Goal: Use online tool/utility: Utilize a website feature to perform a specific function

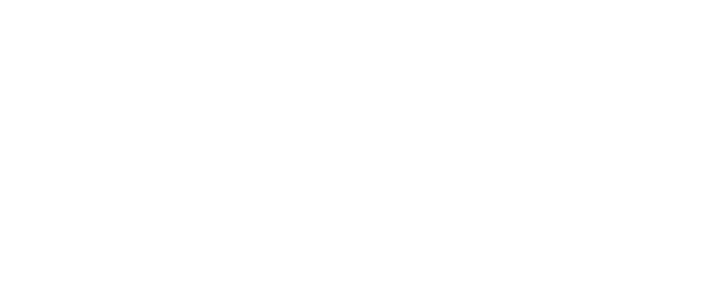
click at [404, 0] on html at bounding box center [351, 0] width 703 height 0
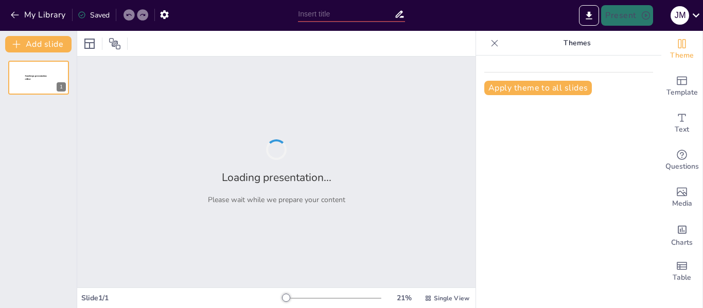
type input "New Sendsteps"
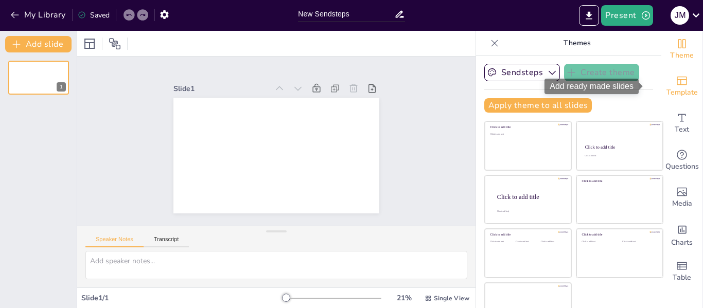
click at [673, 80] on div "Template" at bounding box center [682, 86] width 41 height 37
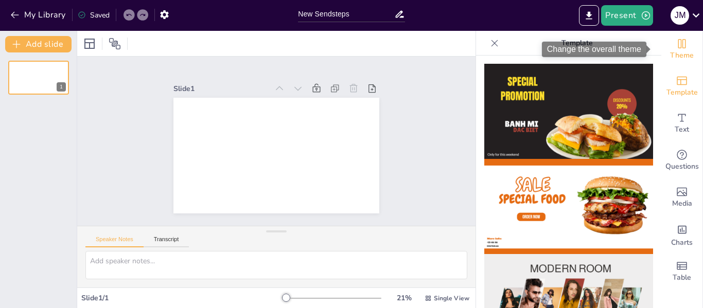
click at [676, 45] on icon "Change the overall theme" at bounding box center [682, 44] width 12 height 12
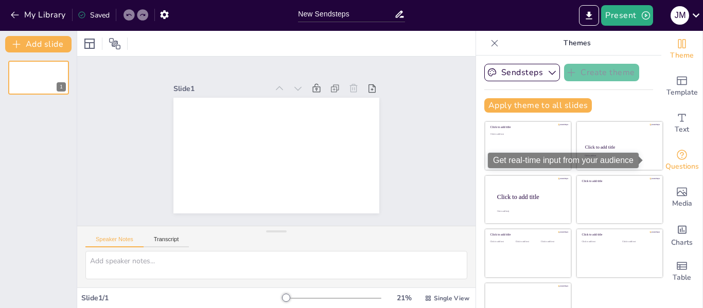
click at [666, 165] on span "Questions" at bounding box center [682, 166] width 33 height 11
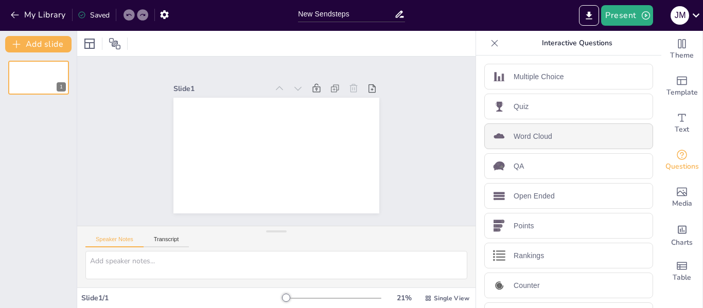
click at [533, 134] on p "Word Cloud" at bounding box center [533, 136] width 39 height 11
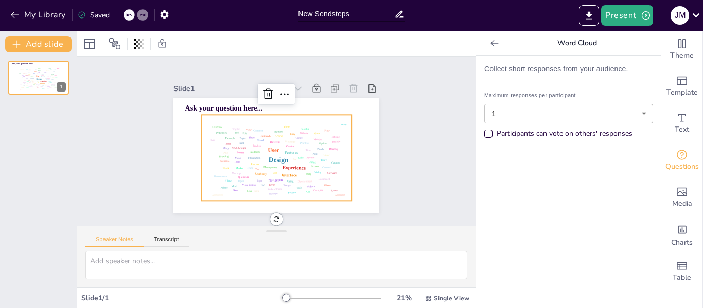
click at [548, 111] on body "My Library Saved New Sendsteps Present [PERSON_NAME] Document fonts Akatab Popu…" at bounding box center [351, 154] width 703 height 308
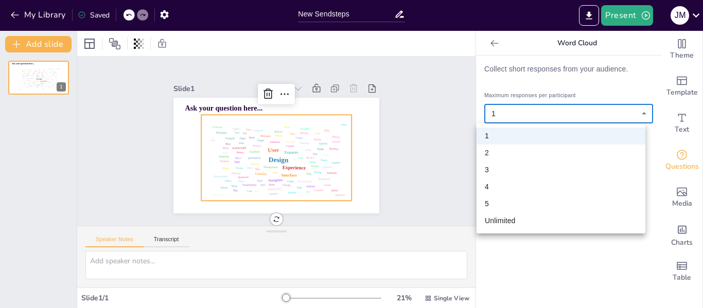
drag, startPoint x: 522, startPoint y: 217, endPoint x: 513, endPoint y: 165, distance: 52.3
click at [513, 165] on ul "1 2 3 4 5 Unlimited" at bounding box center [561, 179] width 169 height 110
click at [513, 165] on li "3" at bounding box center [561, 170] width 169 height 17
type input "3"
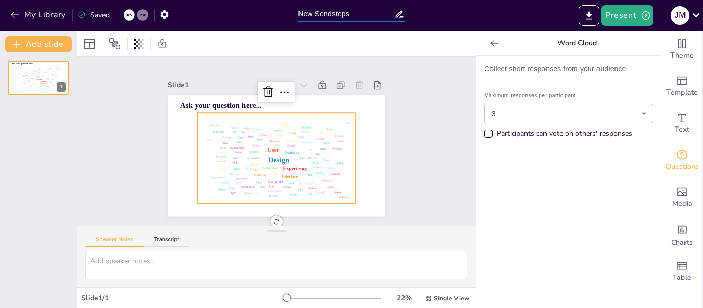
drag, startPoint x: 355, startPoint y: 14, endPoint x: 284, endPoint y: 11, distance: 71.2
click at [284, 11] on div "My Library Saved New Sendsteps Present [PERSON_NAME]" at bounding box center [351, 15] width 703 height 31
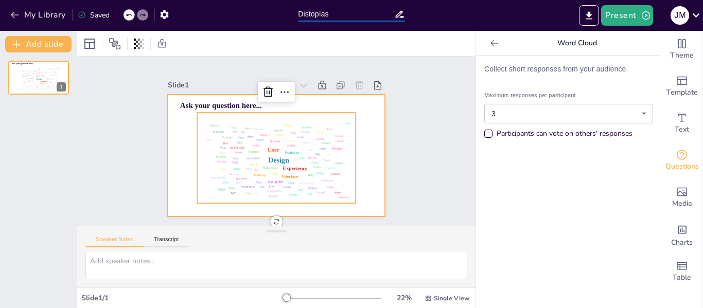
type input "Distopías"
click at [364, 98] on div at bounding box center [272, 154] width 245 height 183
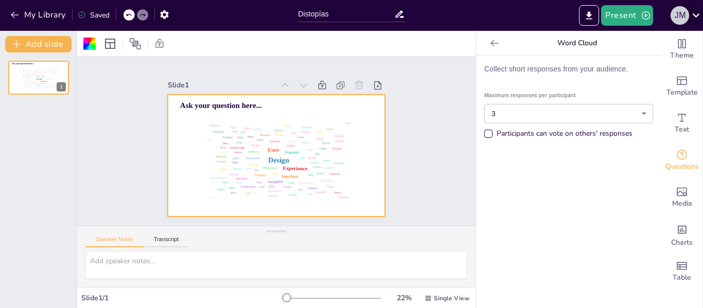
click at [686, 10] on div "J M" at bounding box center [680, 15] width 19 height 19
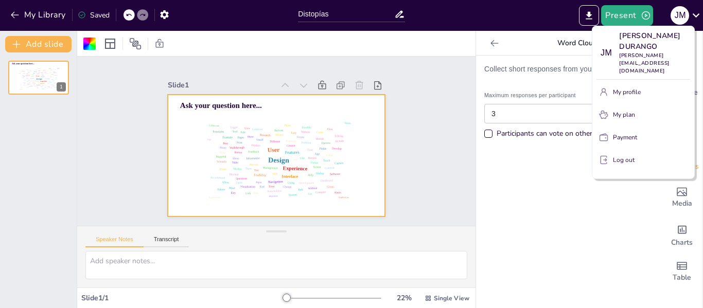
click at [477, 13] on div at bounding box center [351, 154] width 703 height 308
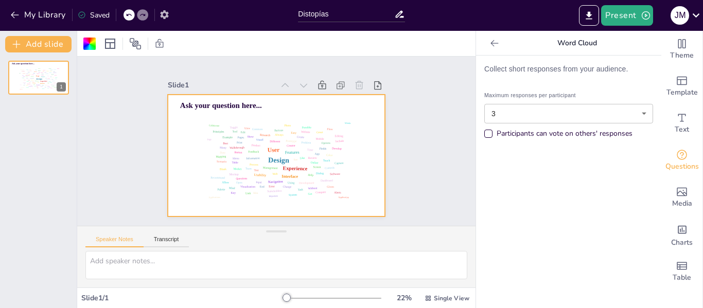
click at [167, 13] on icon "button" at bounding box center [164, 14] width 8 height 9
